Goal: Task Accomplishment & Management: Manage account settings

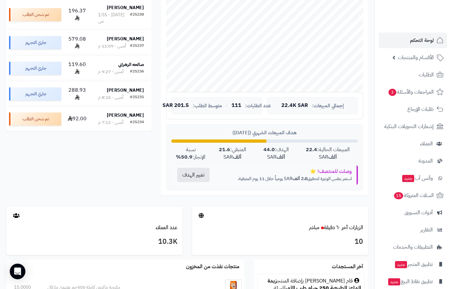
scroll to position [228, 0]
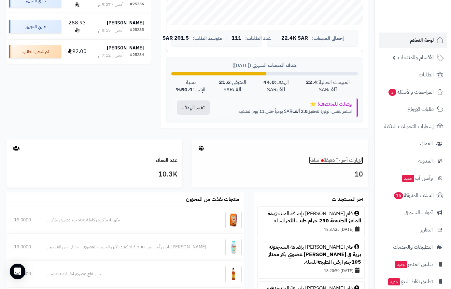
click at [321, 161] on span at bounding box center [322, 161] width 3 height 3
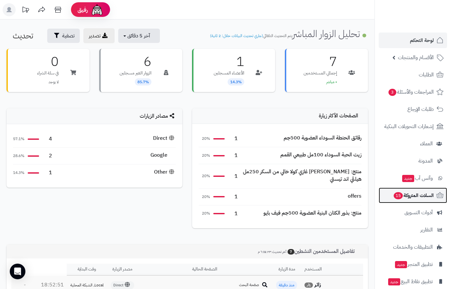
click at [407, 196] on span "السلات المتروكة 15" at bounding box center [413, 195] width 41 height 9
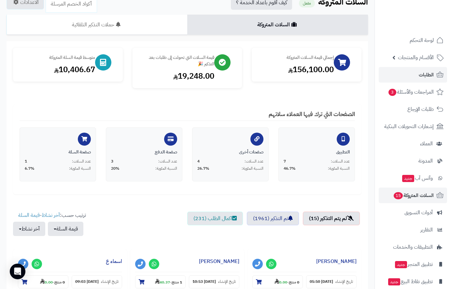
scroll to position [33, 0]
click at [424, 76] on span "الطلبات" at bounding box center [426, 74] width 15 height 9
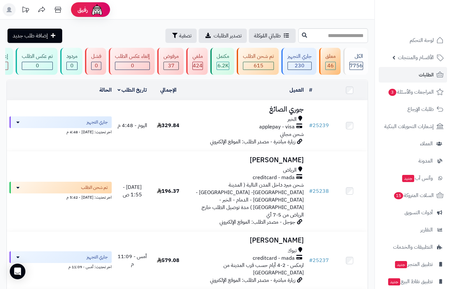
click at [426, 32] on nav "لوحة التحكم الأقسام والمنتجات المنتجات الأقسام الماركات مواصفات المنتجات مواصفا…" at bounding box center [412, 152] width 76 height 289
click at [412, 41] on span "لوحة التحكم" at bounding box center [422, 40] width 24 height 9
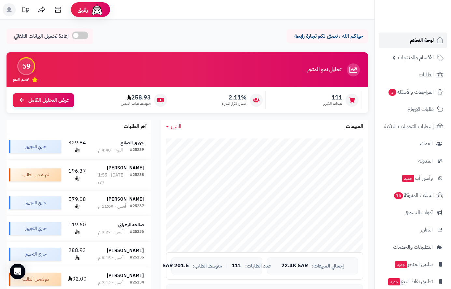
click at [423, 39] on span "لوحة التحكم" at bounding box center [422, 40] width 24 height 9
click at [423, 59] on span "الأقسام والمنتجات" at bounding box center [416, 57] width 36 height 9
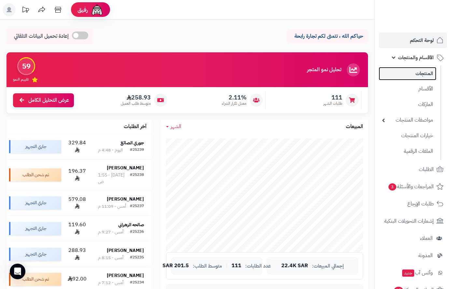
click at [418, 76] on link "المنتجات" at bounding box center [408, 73] width 58 height 13
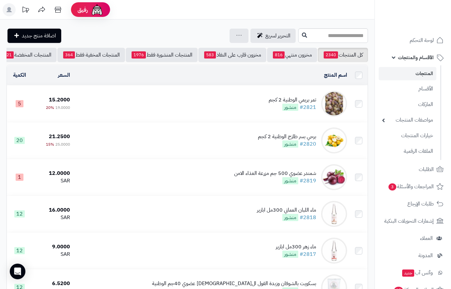
scroll to position [0, -68]
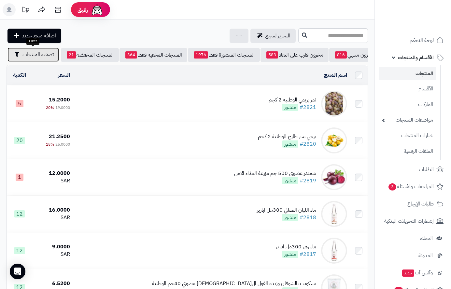
click at [33, 51] on span "تصفية المنتجات" at bounding box center [37, 55] width 31 height 8
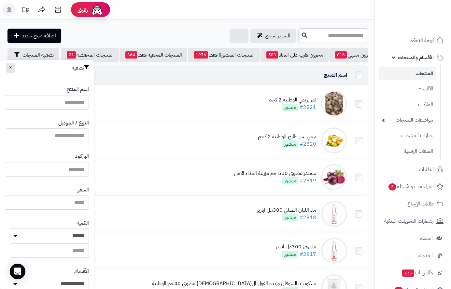
click at [81, 134] on input "النوع / الموديل" at bounding box center [47, 136] width 84 height 15
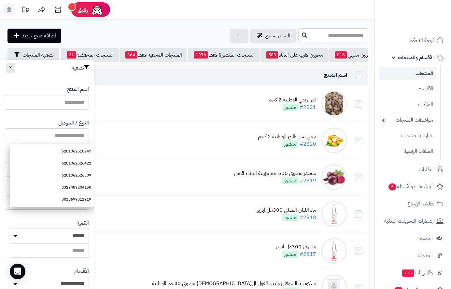
paste input "**********"
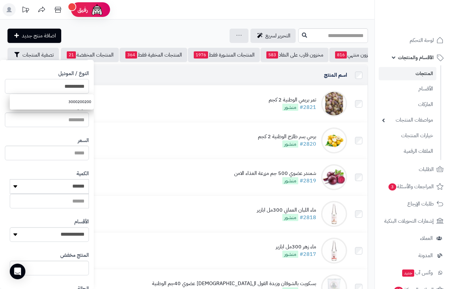
scroll to position [109, 0]
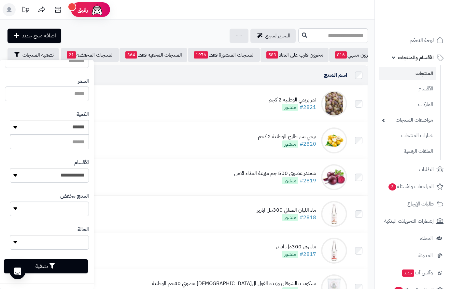
type input "**********"
click at [65, 269] on button "تصفية" at bounding box center [46, 266] width 84 height 14
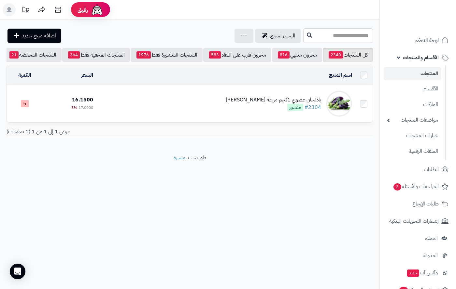
click at [297, 104] on div "باذنجان عضوي 1كجم مزرعة الشهوان" at bounding box center [273, 99] width 95 height 7
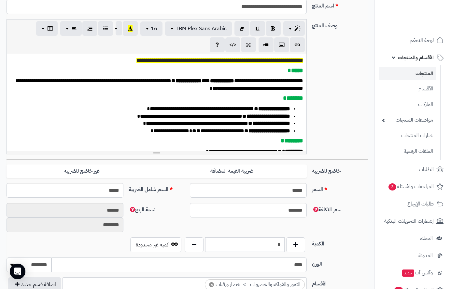
scroll to position [290, 0]
drag, startPoint x: 278, startPoint y: 244, endPoint x: 298, endPoint y: 241, distance: 20.8
click at [298, 241] on div "*" at bounding box center [245, 245] width 124 height 15
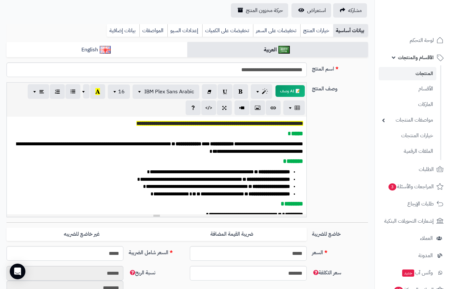
scroll to position [0, 0]
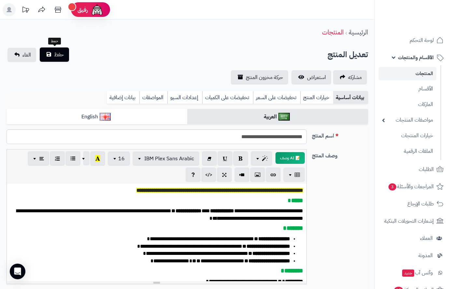
type input "*"
click at [62, 58] on span "حفظ" at bounding box center [59, 55] width 10 height 8
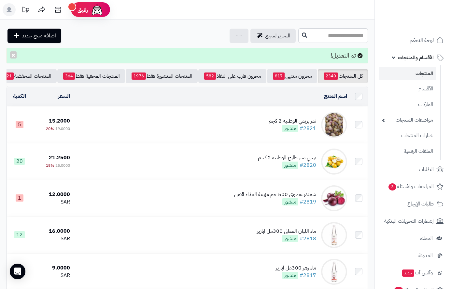
scroll to position [0, -68]
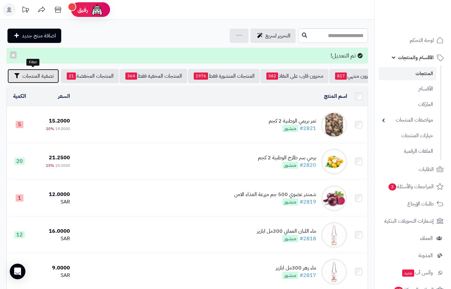
click at [42, 74] on span "تصفية المنتجات" at bounding box center [37, 76] width 31 height 8
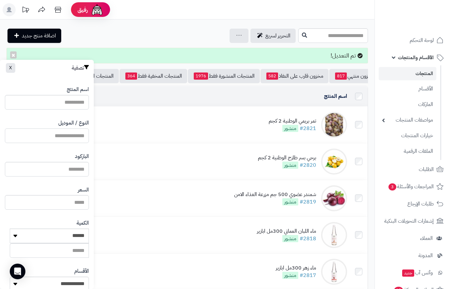
click at [76, 132] on input "النوع / الموديل" at bounding box center [47, 136] width 84 height 15
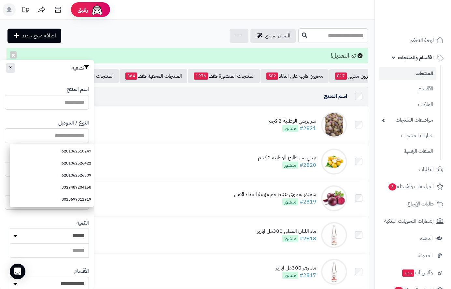
paste input "**********"
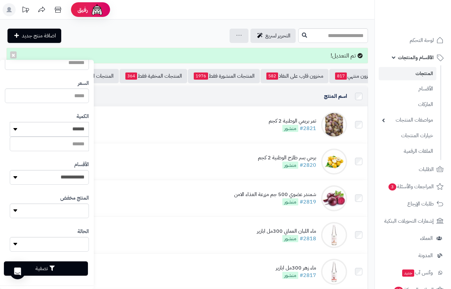
scroll to position [109, 0]
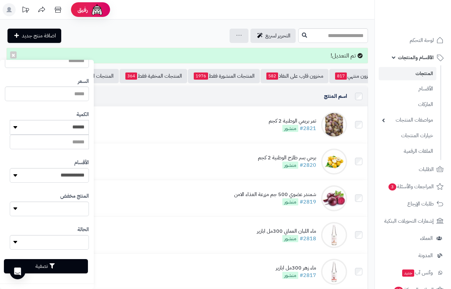
type input "**********"
click at [68, 271] on button "تصفية" at bounding box center [46, 266] width 84 height 14
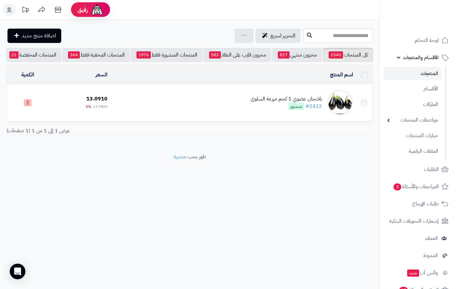
click at [280, 103] on div "باذنجان عضوي 1 كجم مزرعة السلوى" at bounding box center [286, 98] width 72 height 7
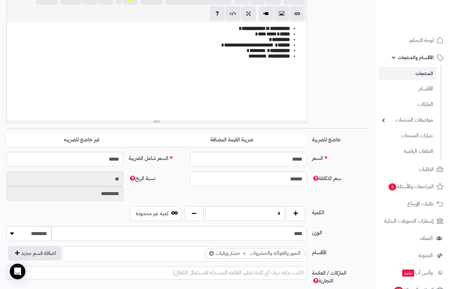
scroll to position [163, 0]
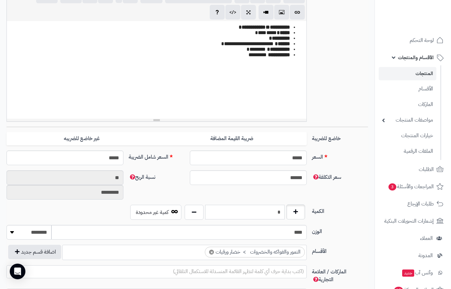
drag, startPoint x: 274, startPoint y: 215, endPoint x: 298, endPoint y: 205, distance: 25.7
click at [298, 205] on div "*" at bounding box center [245, 212] width 124 height 15
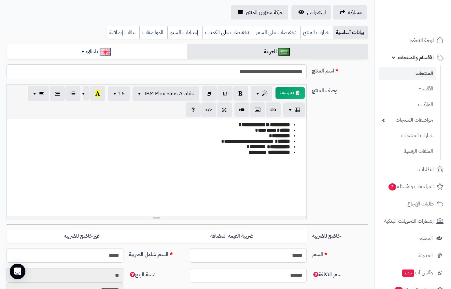
scroll to position [0, 0]
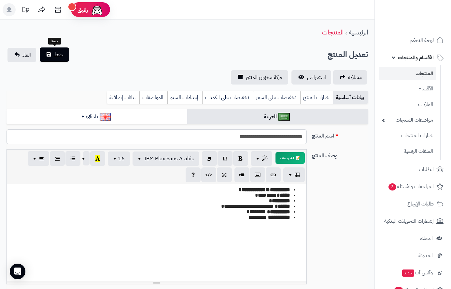
type input "*"
click at [63, 58] on button "حفظ" at bounding box center [54, 55] width 29 height 14
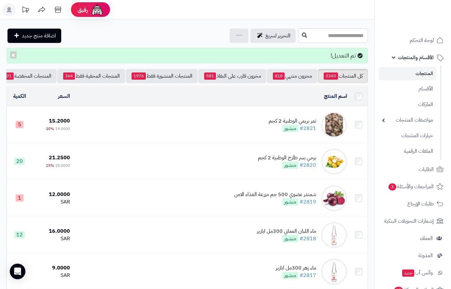
scroll to position [0, -68]
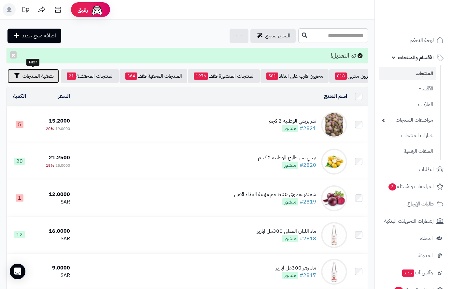
drag, startPoint x: 37, startPoint y: 76, endPoint x: 50, endPoint y: 106, distance: 32.7
click at [37, 77] on span "تصفية المنتجات" at bounding box center [37, 76] width 31 height 8
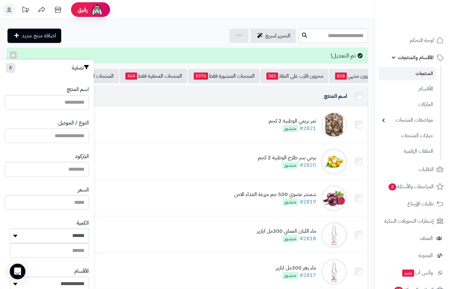
click at [71, 135] on input "النوع / الموديل" at bounding box center [47, 136] width 84 height 15
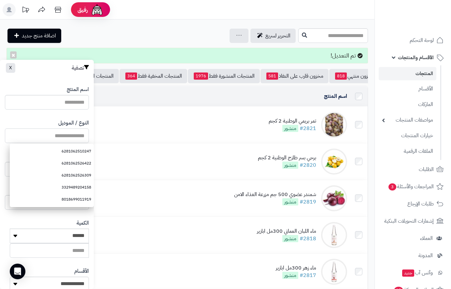
paste input "**********"
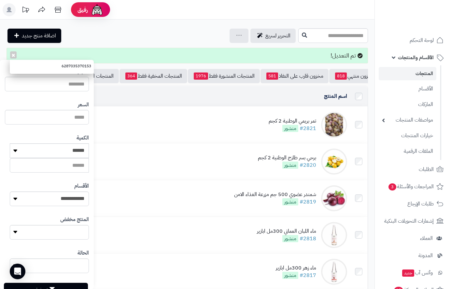
scroll to position [109, 0]
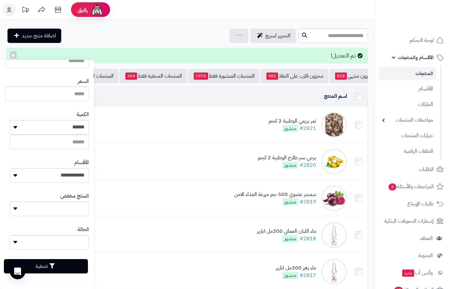
type input "**********"
click at [55, 265] on icon "button" at bounding box center [51, 266] width 5 height 5
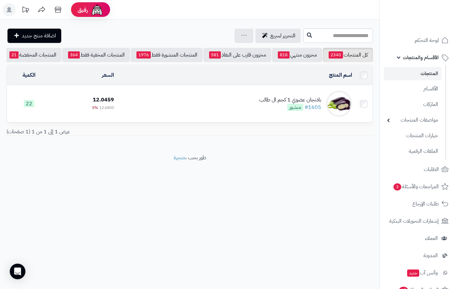
click at [301, 104] on div "باذنجان عضوي 1 كجم ال طالب" at bounding box center [290, 99] width 62 height 7
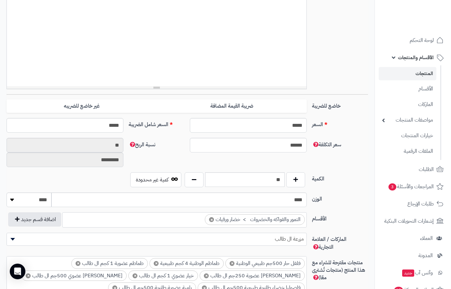
scroll to position [290, 0]
click at [273, 182] on input "**" at bounding box center [245, 180] width 80 height 15
type input "*"
click at [31, 201] on select "******** **** ***** *****" at bounding box center [29, 200] width 45 height 15
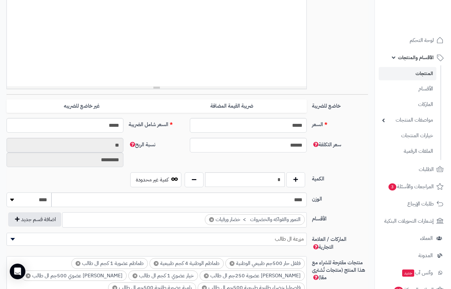
select select "*"
click at [7, 193] on select "******** **** ***** *****" at bounding box center [29, 200] width 45 height 15
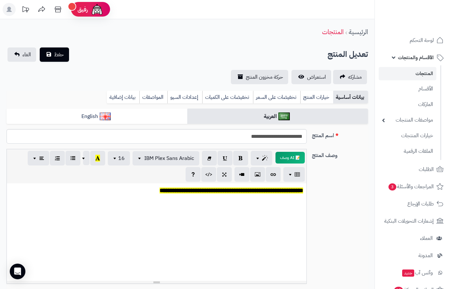
scroll to position [0, 0]
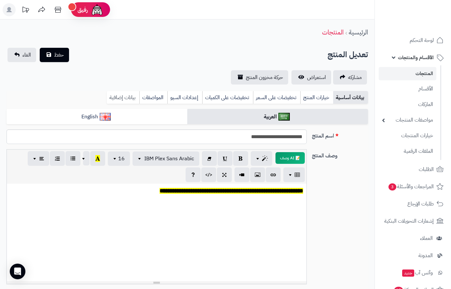
click at [128, 98] on link "بيانات إضافية" at bounding box center [123, 97] width 33 height 13
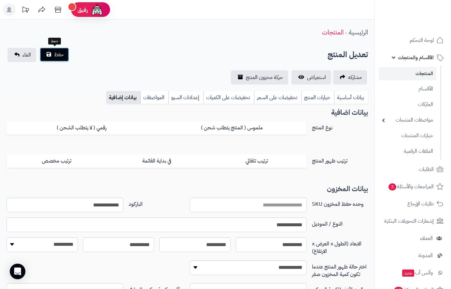
click at [56, 54] on span "حفظ" at bounding box center [59, 55] width 10 height 8
